Goal: Navigation & Orientation: Go to known website

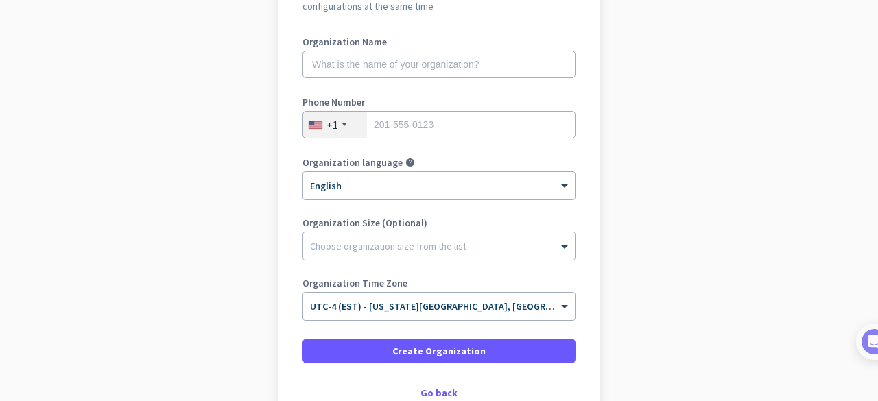
scroll to position [175, 0]
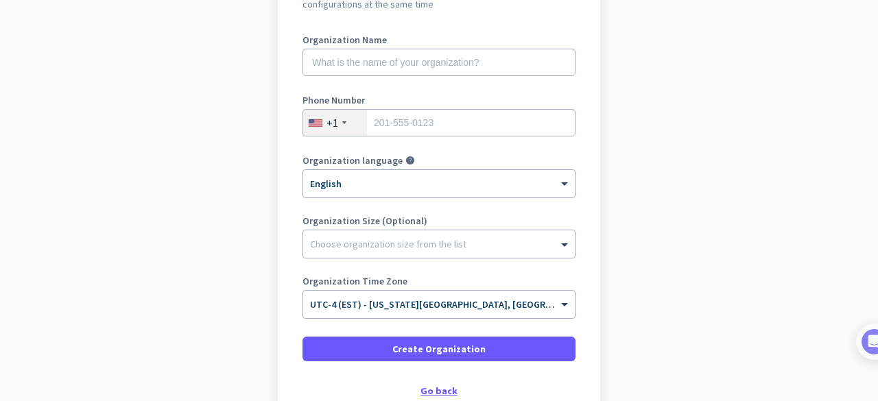
click at [440, 389] on div "Go back" at bounding box center [438, 391] width 273 height 10
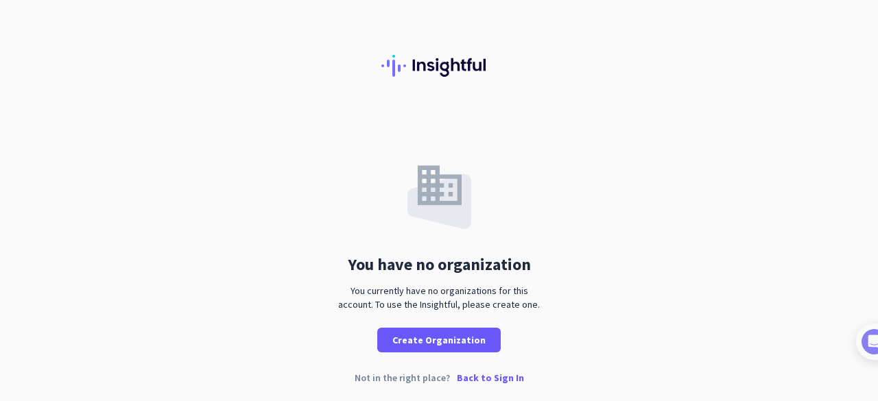
click at [492, 378] on p "Back to Sign In" at bounding box center [490, 378] width 67 height 10
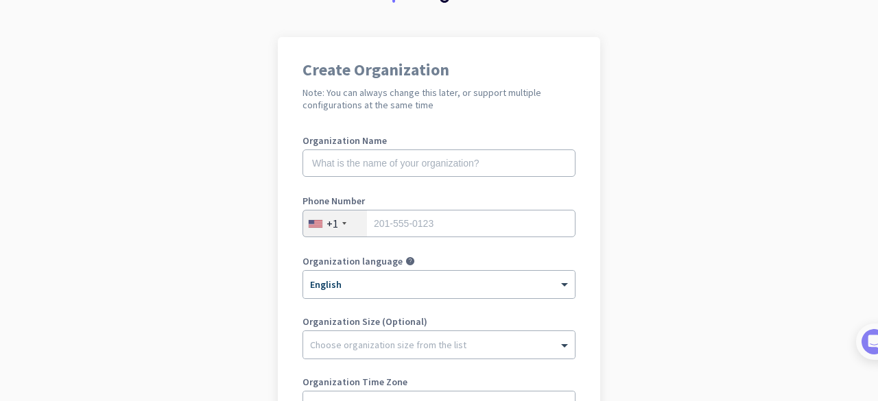
scroll to position [119, 0]
